Goal: Navigation & Orientation: Find specific page/section

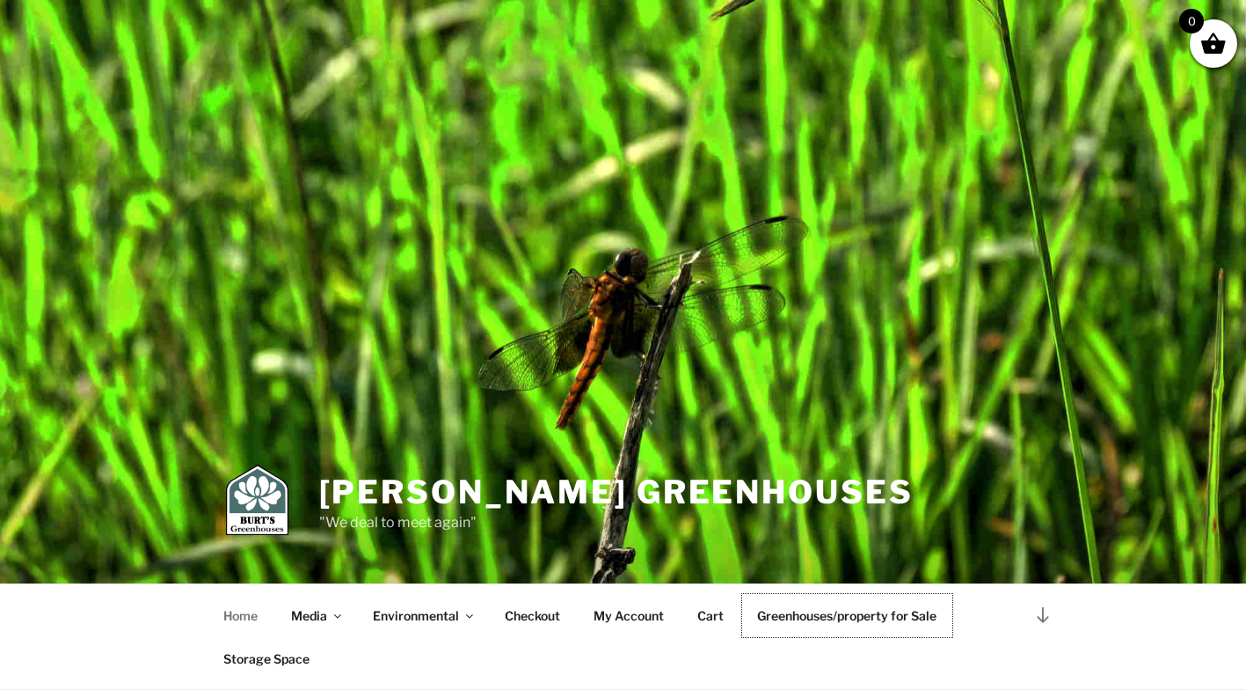
click at [854, 616] on link "Greenhouses/property for Sale" at bounding box center [847, 615] width 210 height 43
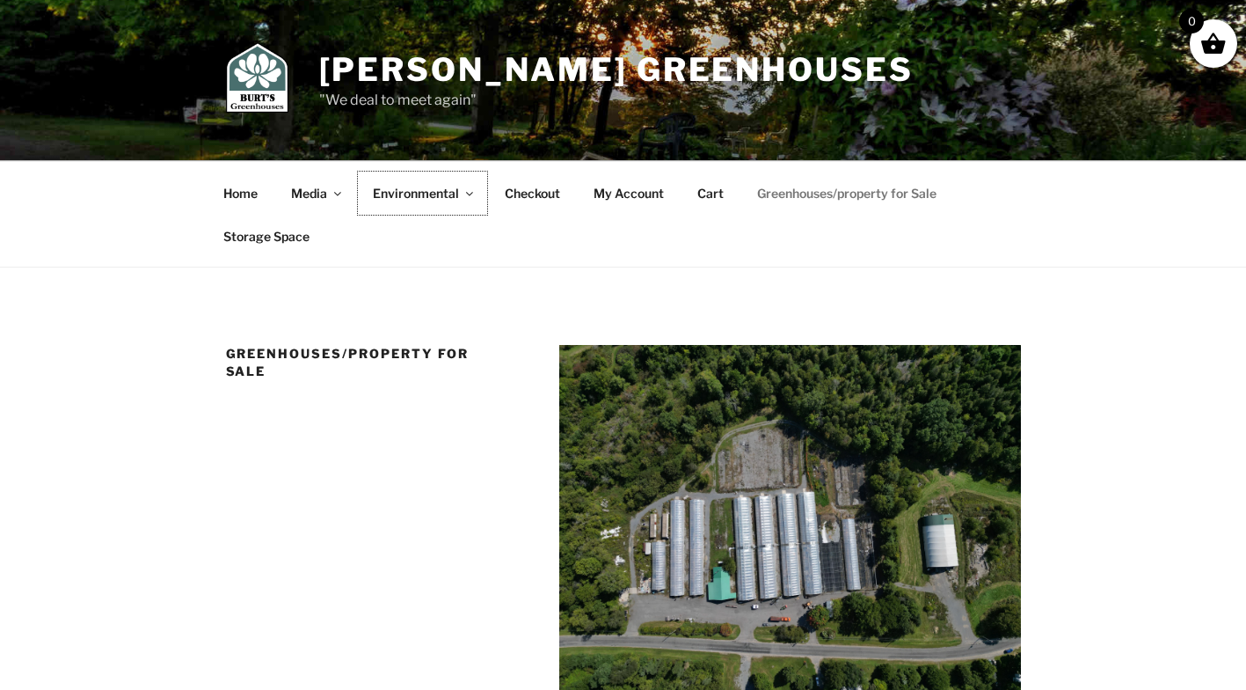
click at [433, 201] on link "Environmental" at bounding box center [422, 193] width 129 height 43
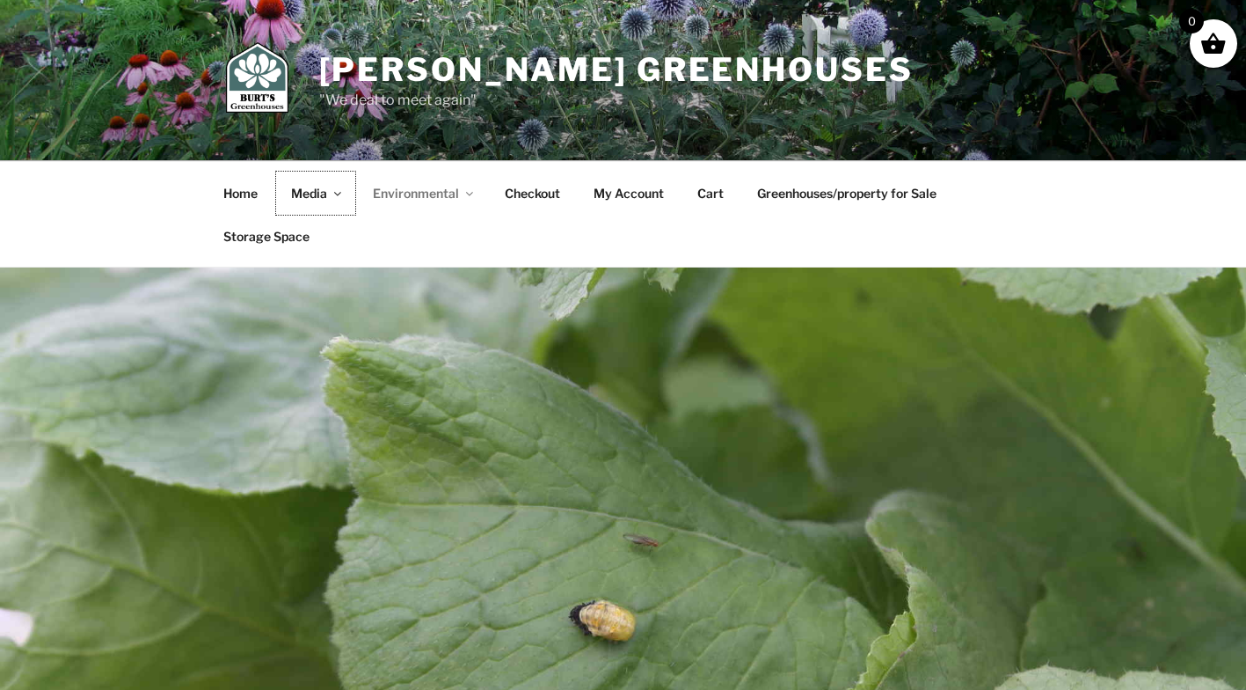
click at [335, 192] on use "Top Menu" at bounding box center [337, 194] width 7 height 4
